Goal: Find contact information: Find contact information

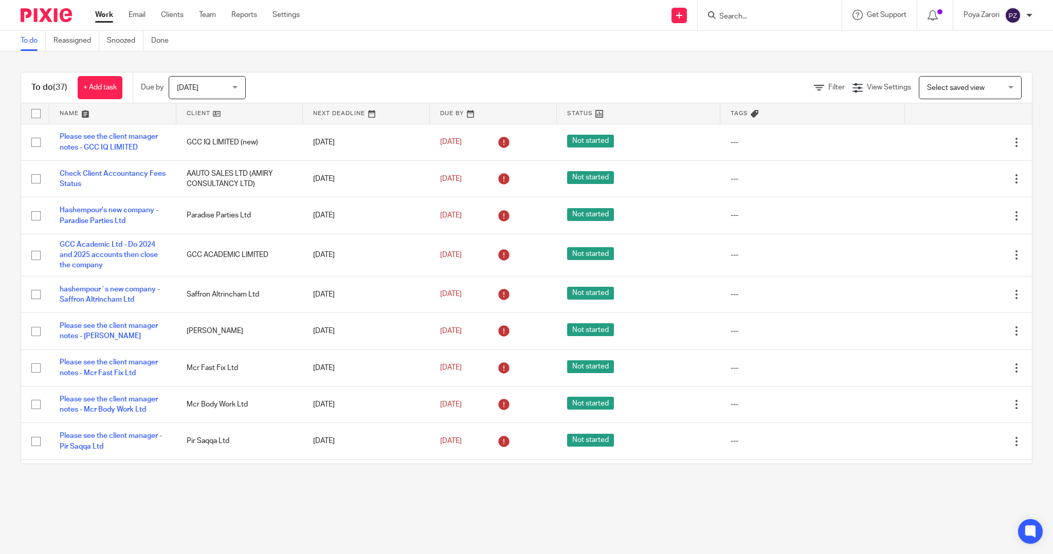
click at [738, 16] on input "Search" at bounding box center [764, 16] width 93 height 9
type input "BHD"
click at [775, 39] on link at bounding box center [808, 44] width 185 height 24
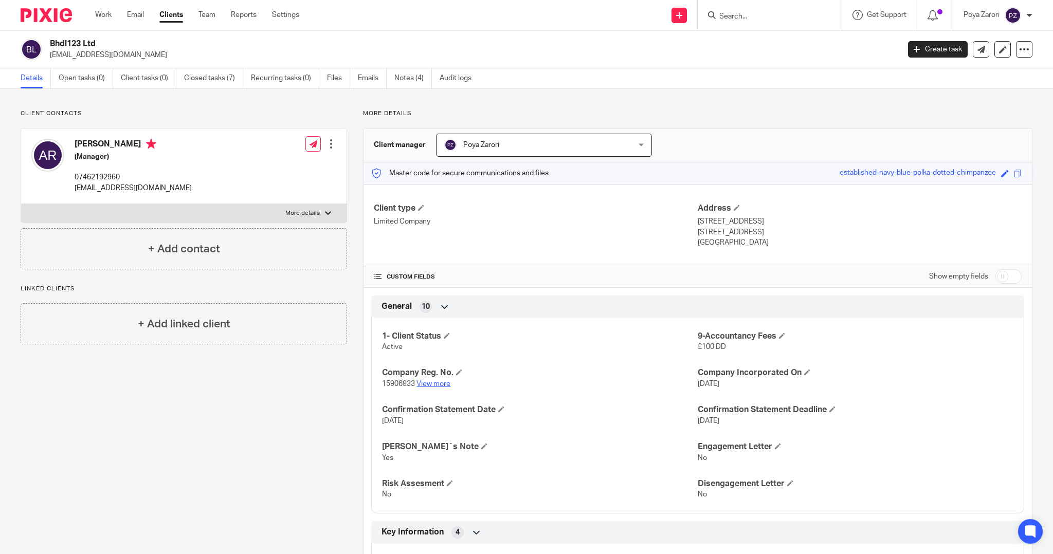
click at [447, 384] on link "View more" at bounding box center [433, 383] width 34 height 7
click at [331, 46] on h2 "Bhdl123 Ltd" at bounding box center [387, 44] width 674 height 11
click at [95, 186] on p "[EMAIL_ADDRESS][DOMAIN_NAME]" at bounding box center [133, 188] width 117 height 10
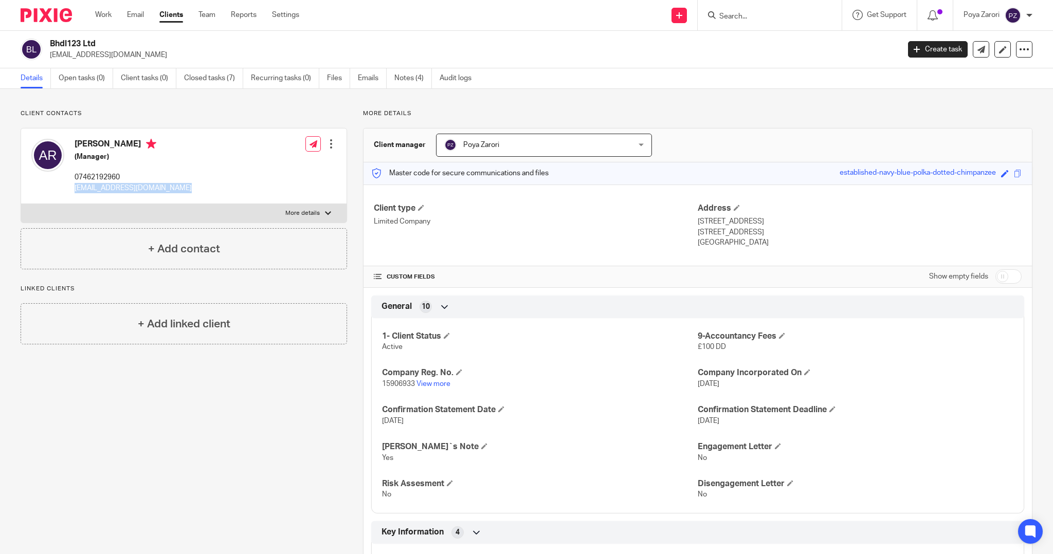
copy div "bhdl56@yahoo.com"
click at [496, 67] on div "Bhdl123 Ltd bhdl56@yahoo.com Create task Update from Companies House Export dat…" at bounding box center [526, 50] width 1053 height 38
click at [237, 370] on div "Client contacts Ahmed Al Rikabi (Manager) 07462192960 bhdl56@yahoo.com Edit con…" at bounding box center [176, 486] width 342 height 753
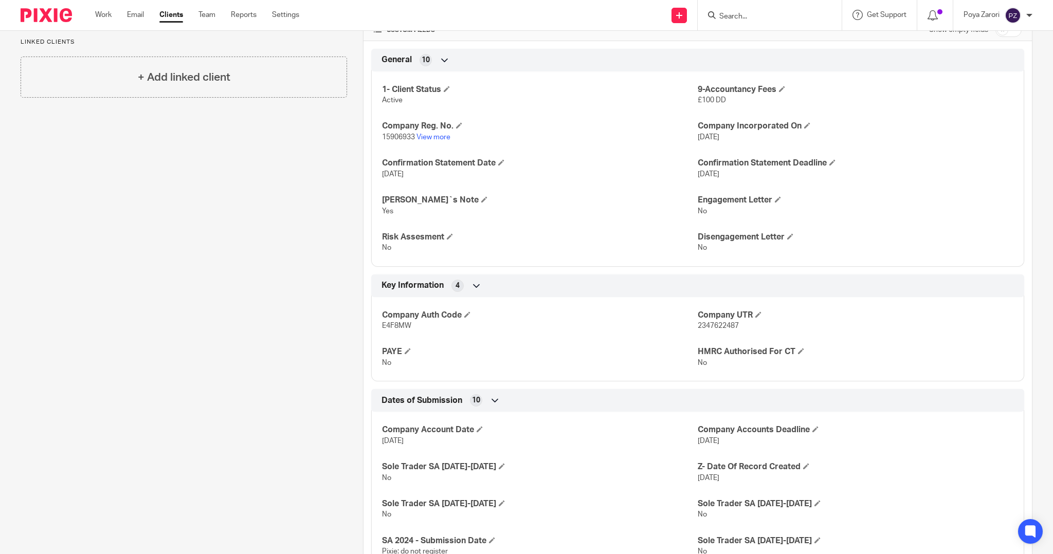
scroll to position [284, 0]
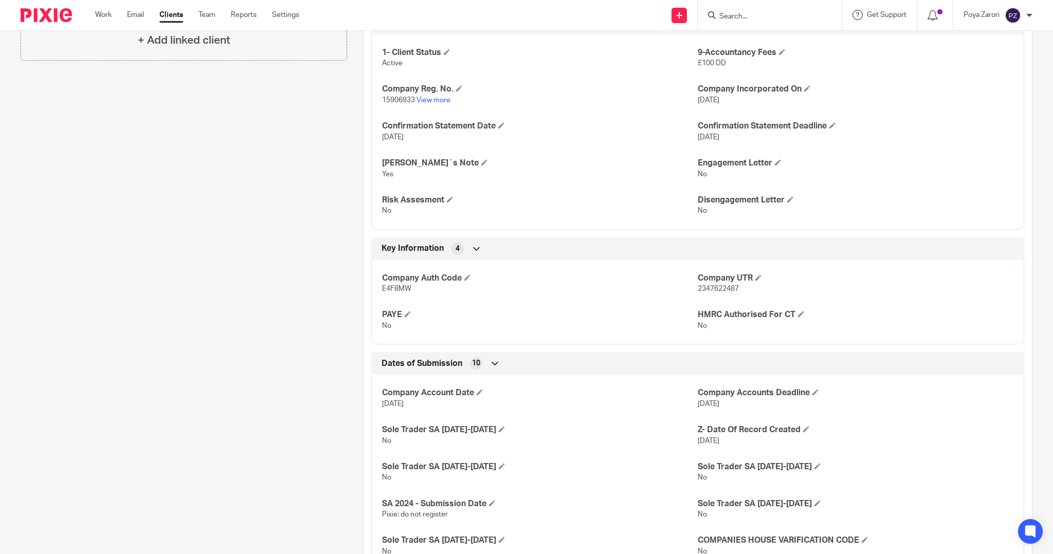
click at [765, 233] on div "Client type Limited Company Address 65 Kingsway Manchester, M19 2LL England CUS…" at bounding box center [698, 235] width 668 height 669
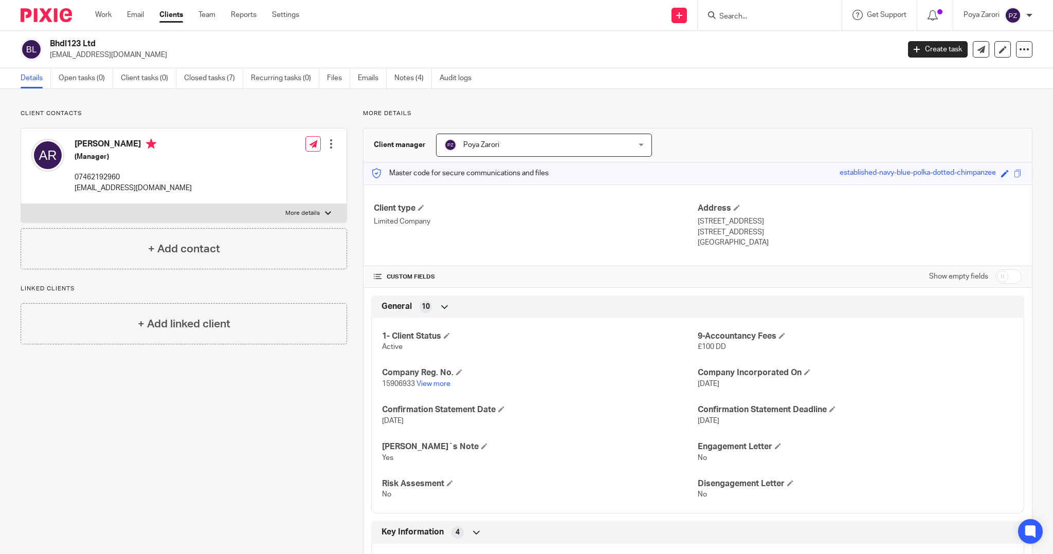
click at [995, 269] on input "checkbox" at bounding box center [1008, 276] width 26 height 14
checkbox input "true"
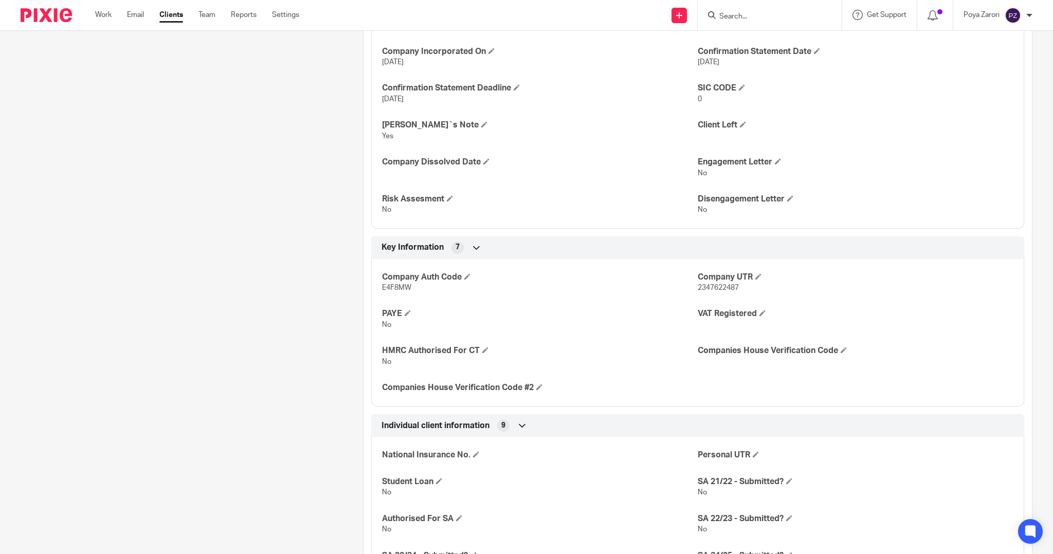
scroll to position [970, 0]
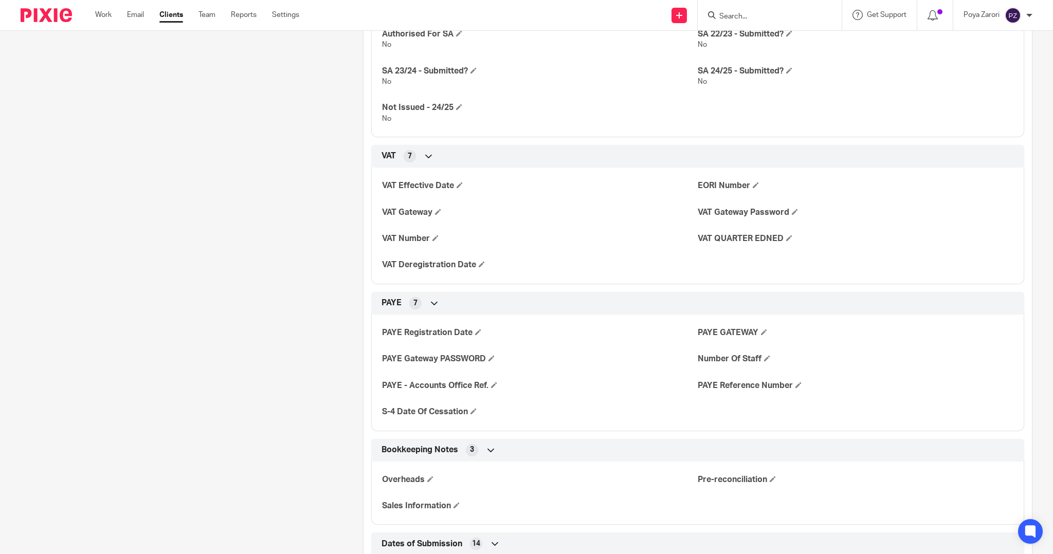
drag, startPoint x: 535, startPoint y: 155, endPoint x: 252, endPoint y: 207, distance: 287.5
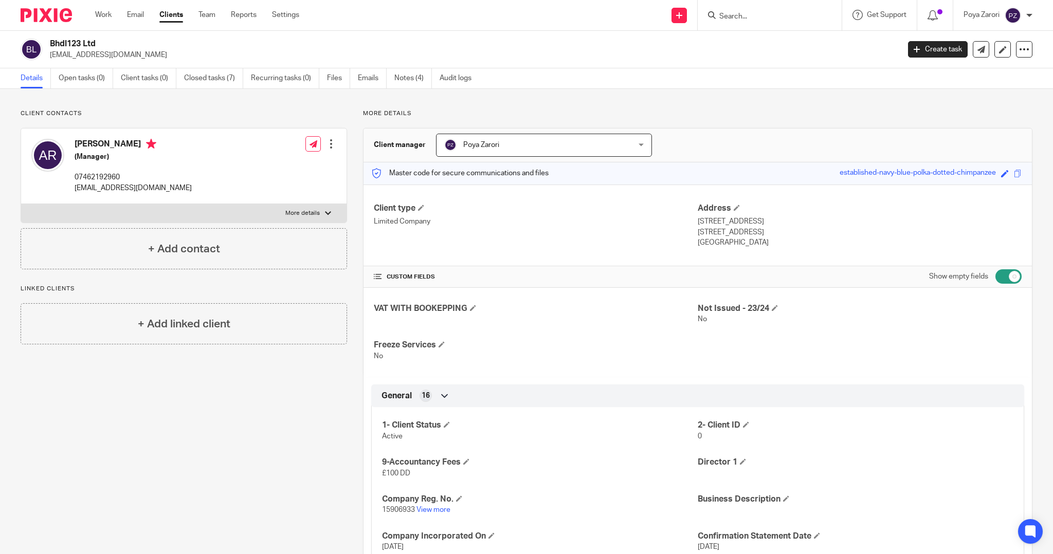
click at [69, 43] on h2 "Bhdl123 Ltd" at bounding box center [387, 44] width 674 height 11
click at [69, 46] on h2 "Bhdl123 Ltd" at bounding box center [387, 44] width 674 height 11
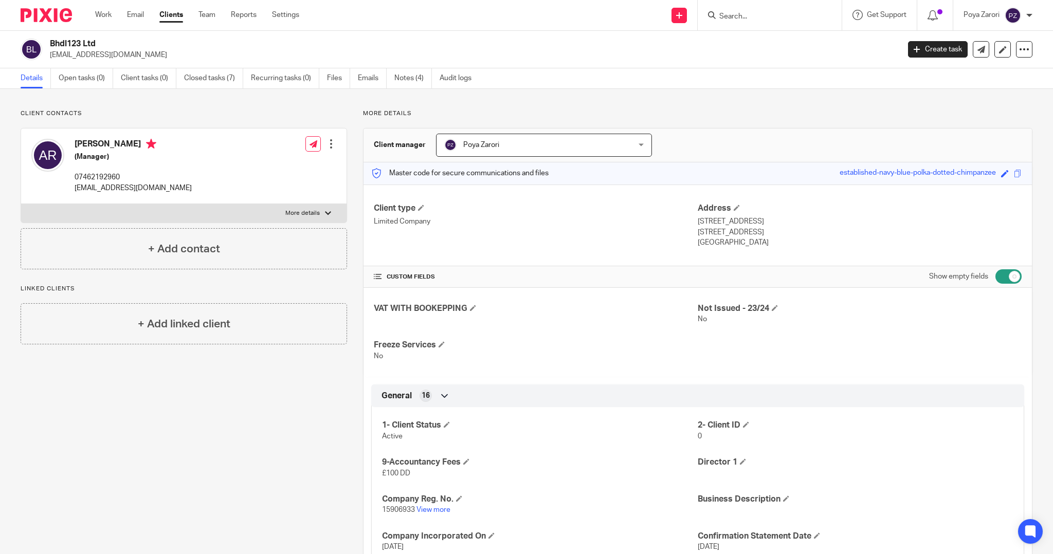
click at [69, 46] on h2 "Bhdl123 Ltd" at bounding box center [387, 44] width 674 height 11
click at [123, 188] on p "bhdl56@yahoo.com" at bounding box center [133, 188] width 117 height 10
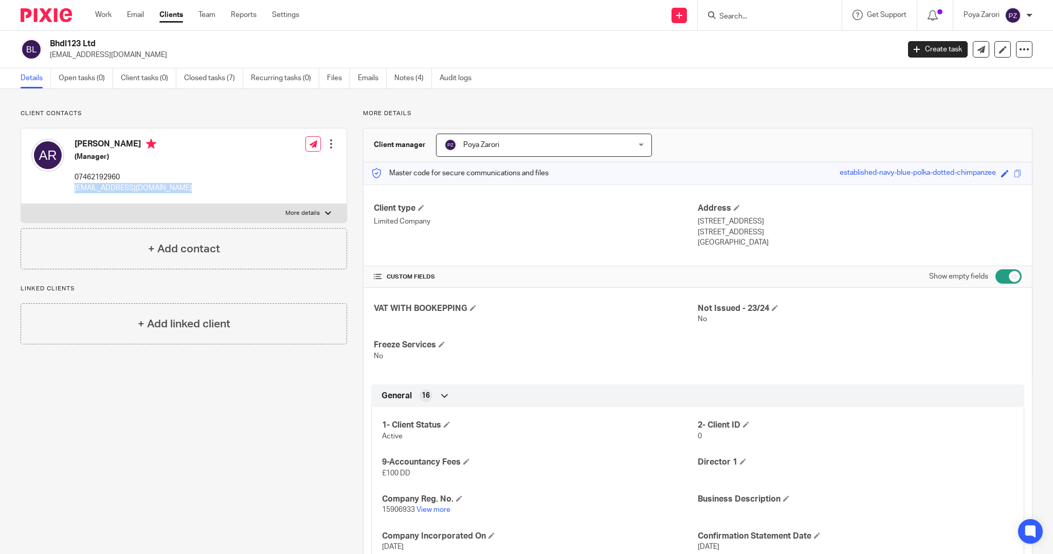
click at [123, 188] on p "bhdl56@yahoo.com" at bounding box center [133, 188] width 117 height 10
copy div "bhdl56@yahoo.com"
click at [74, 42] on h2 "Bhdl123 Ltd" at bounding box center [387, 44] width 674 height 11
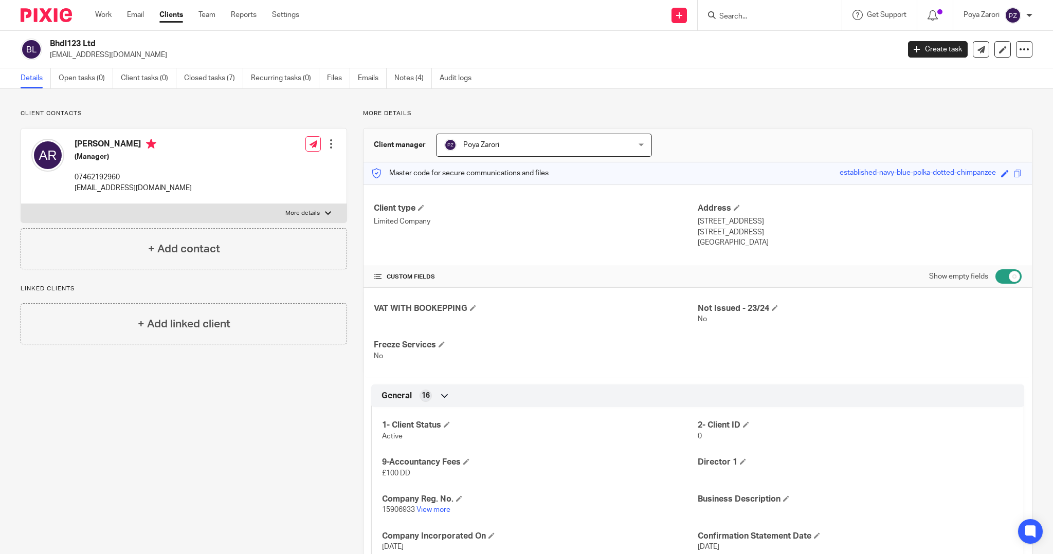
click at [74, 42] on h2 "Bhdl123 Ltd" at bounding box center [387, 44] width 674 height 11
copy div "Bhdl123 Ltd"
